Goal: Task Accomplishment & Management: Complete application form

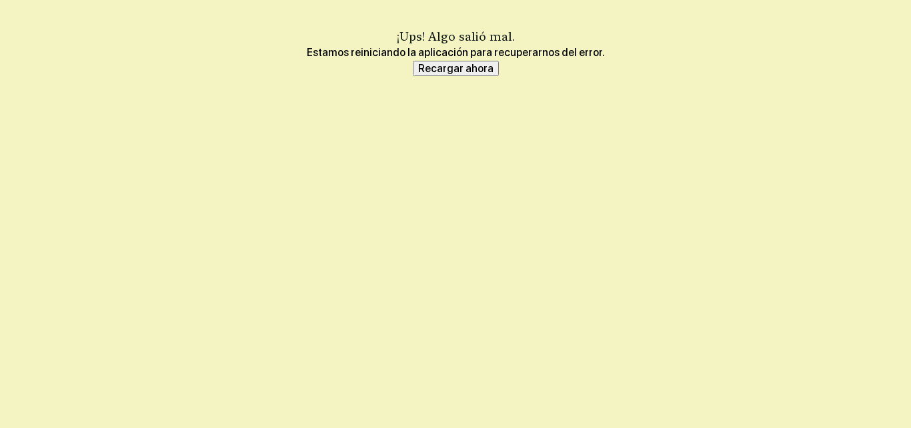
scroll to position [33, 0]
click at [415, 71] on button "Recargar ahora" at bounding box center [456, 69] width 86 height 16
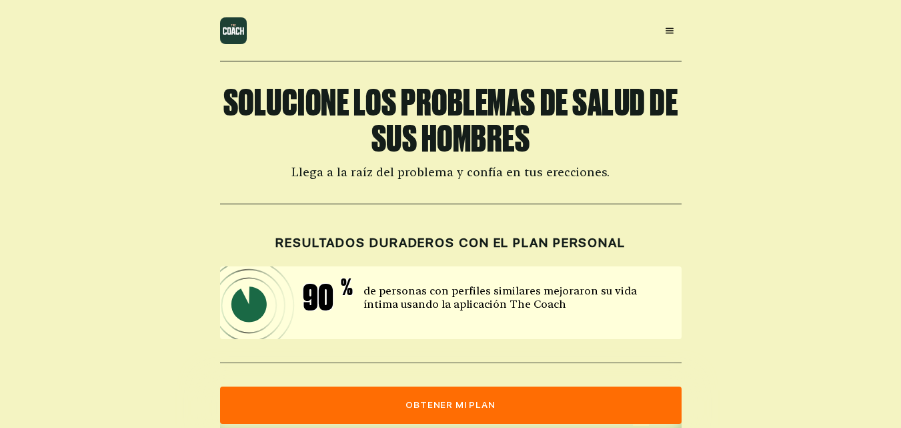
scroll to position [33, 0]
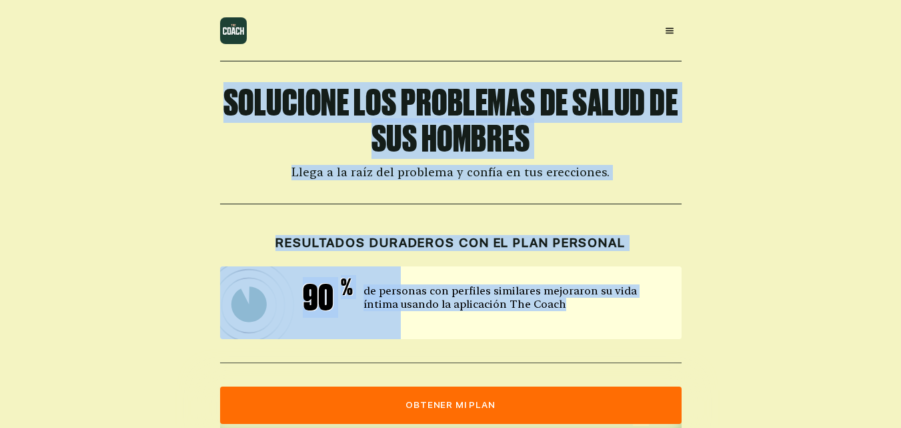
drag, startPoint x: 874, startPoint y: 39, endPoint x: 911, endPoint y: 161, distance: 127.5
type textarea "**********"
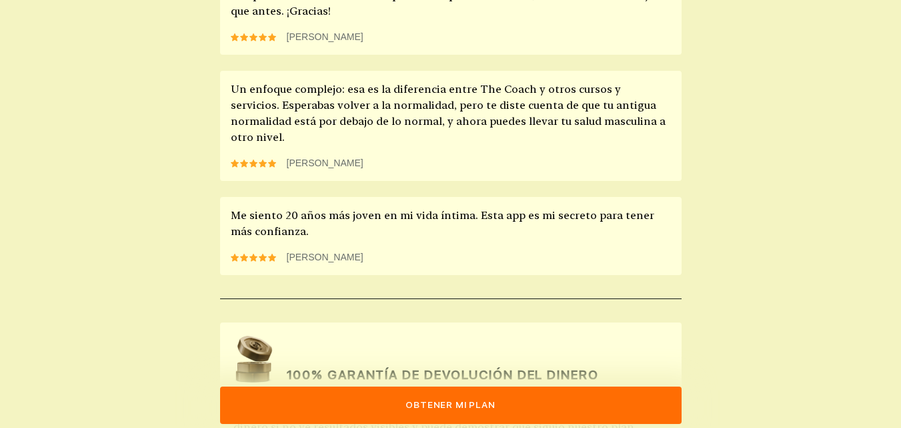
scroll to position [1307, 0]
